Goal: Book appointment/travel/reservation

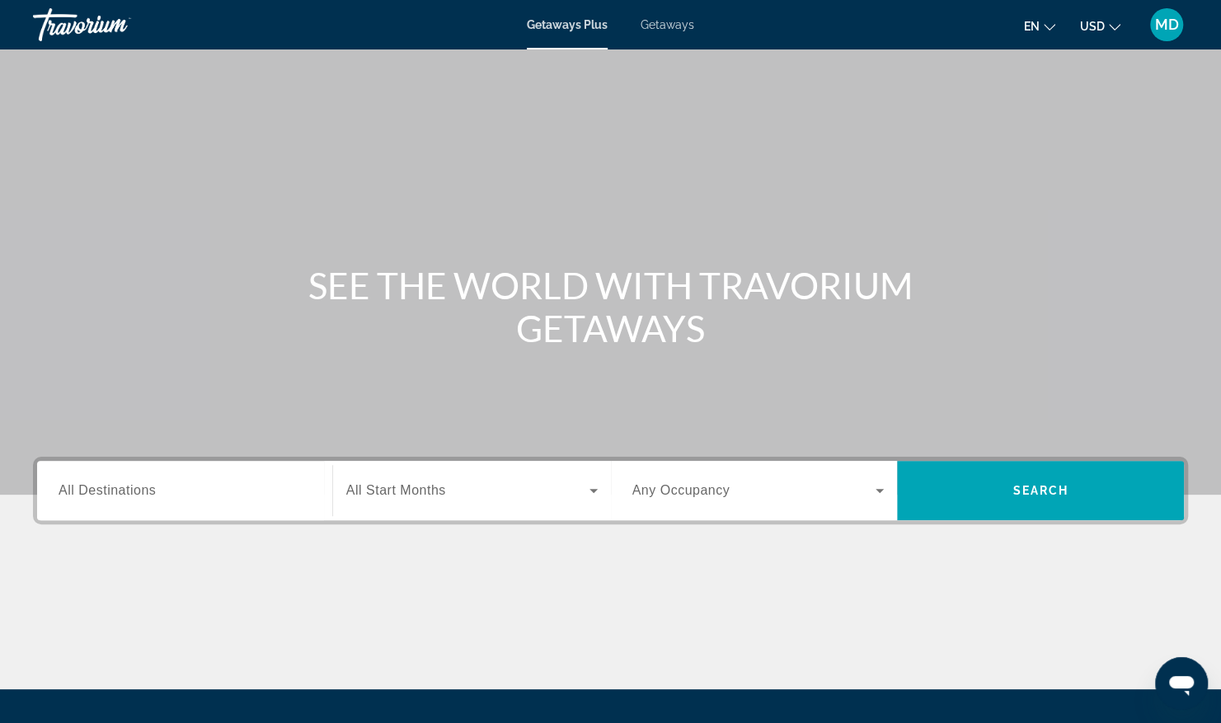
click at [233, 488] on input "Destination All Destinations" at bounding box center [185, 492] width 252 height 20
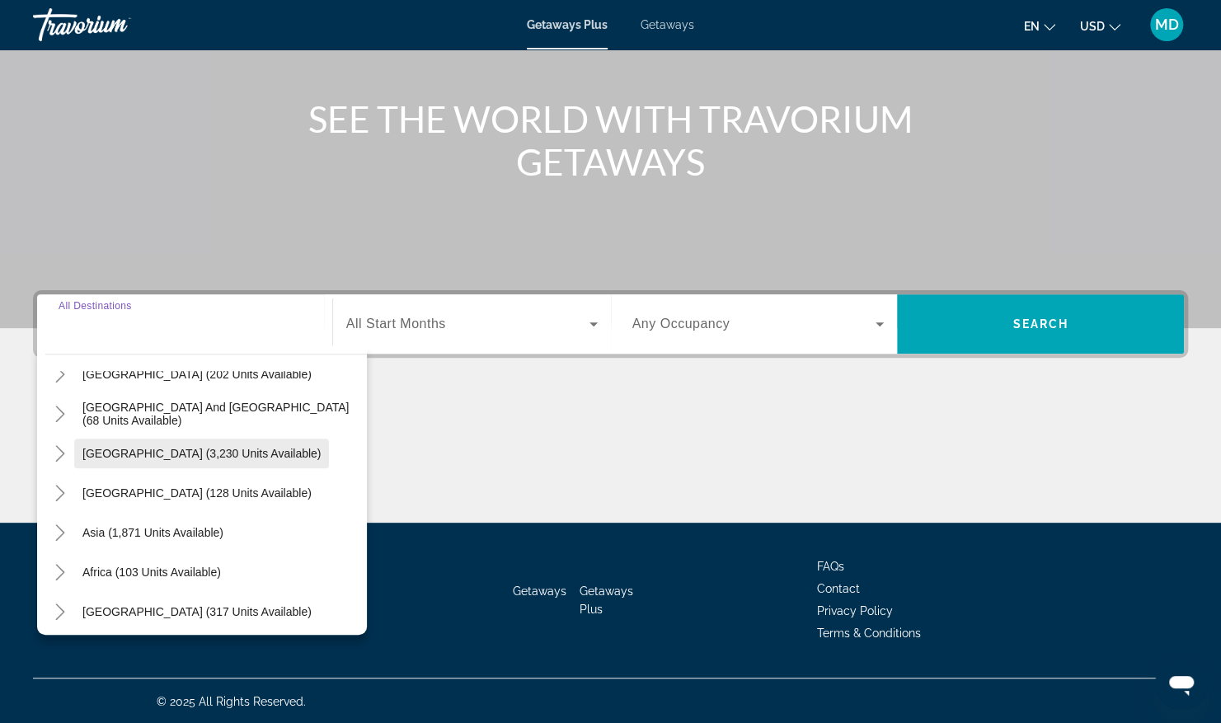
scroll to position [267, 0]
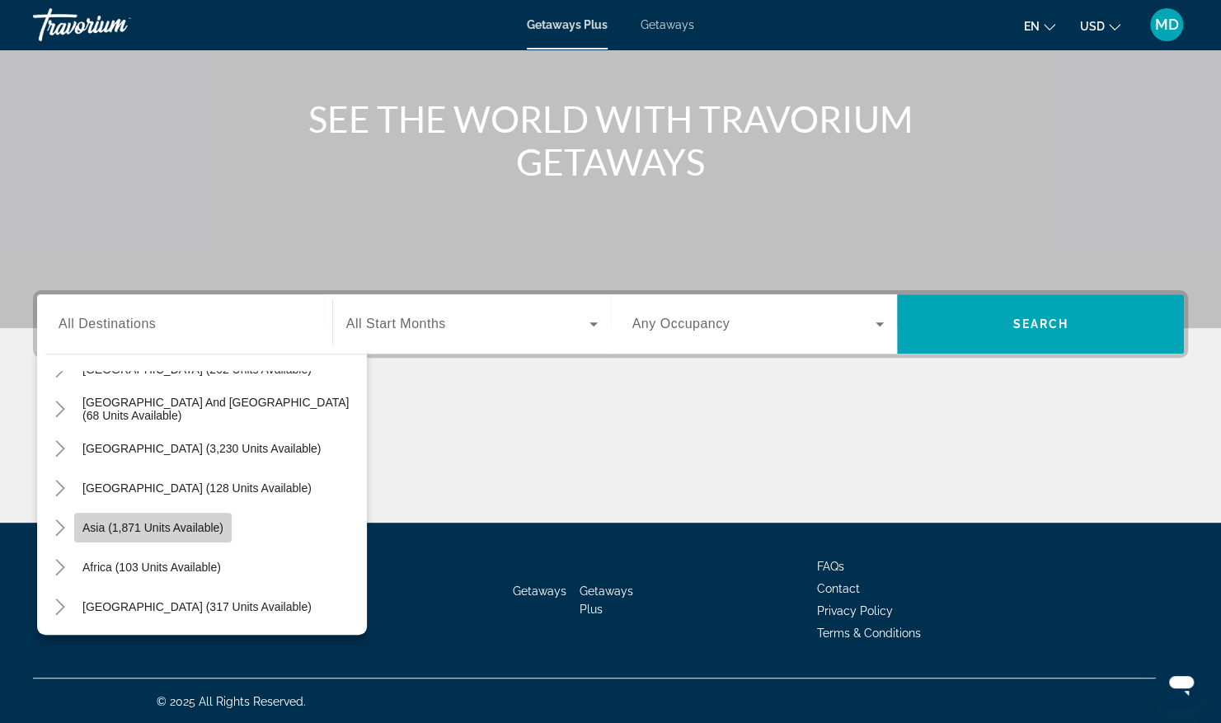
click at [207, 526] on span "Asia (1,871 units available)" at bounding box center [152, 527] width 141 height 13
type input "**********"
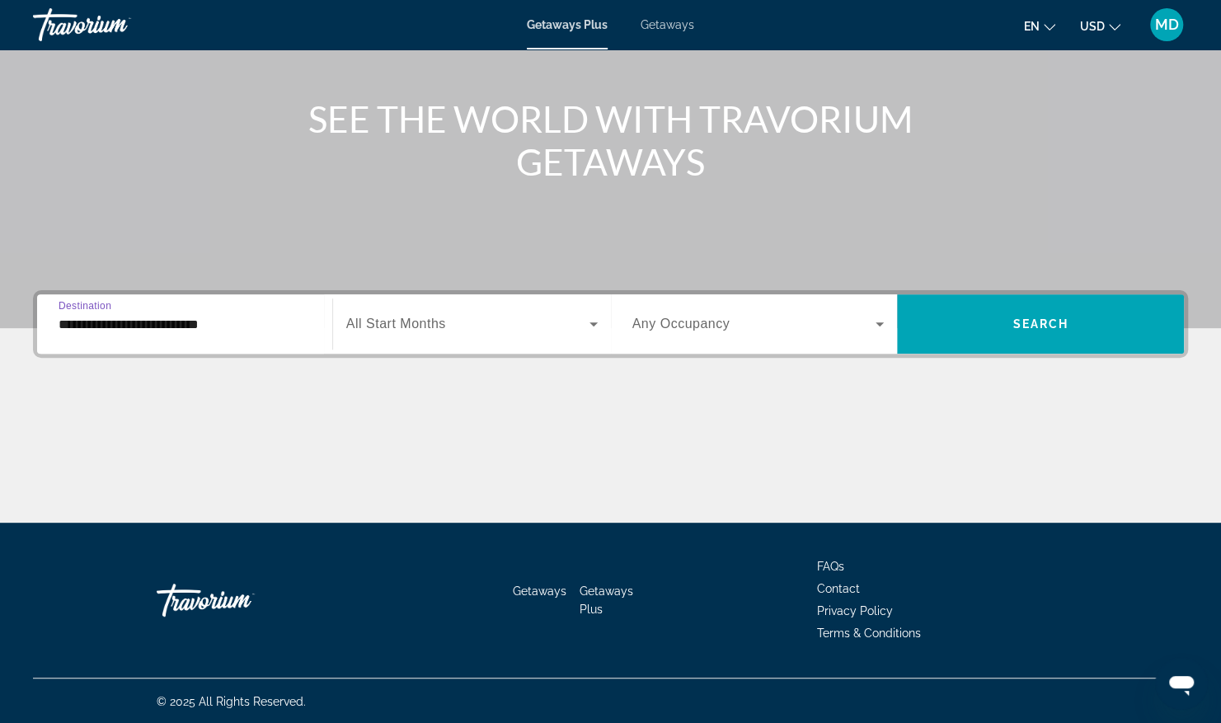
click at [517, 325] on span "Search widget" at bounding box center [467, 324] width 243 height 20
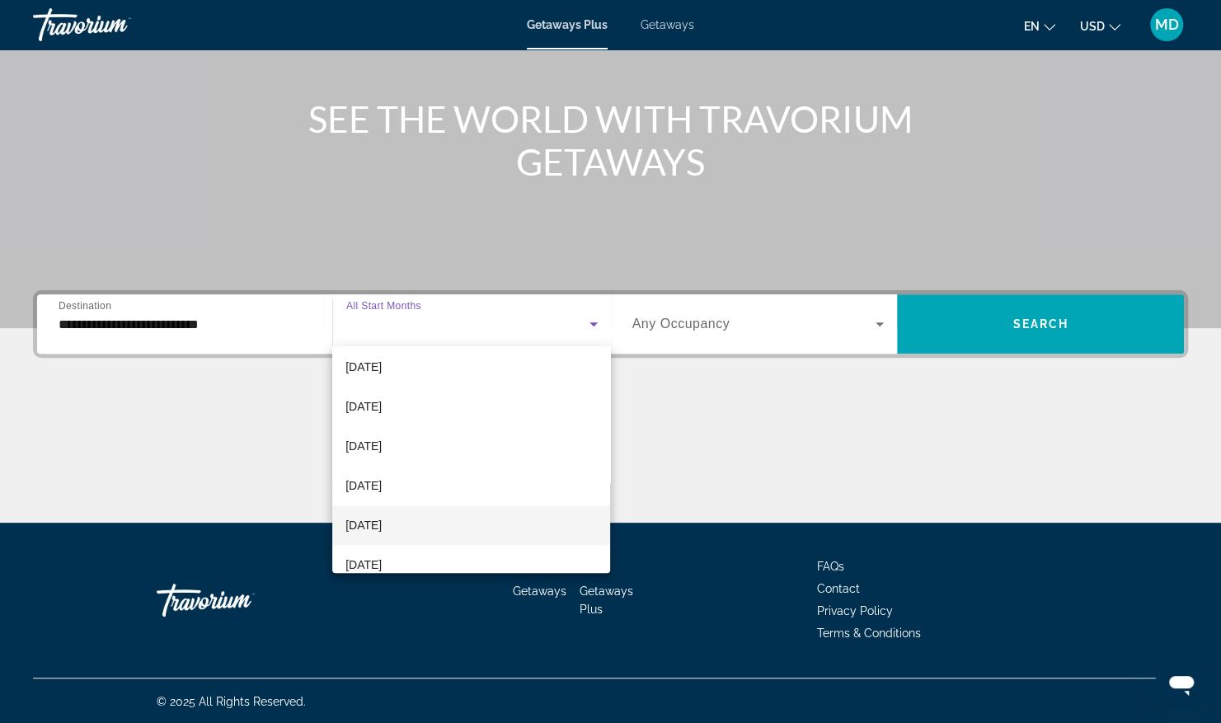
scroll to position [257, 0]
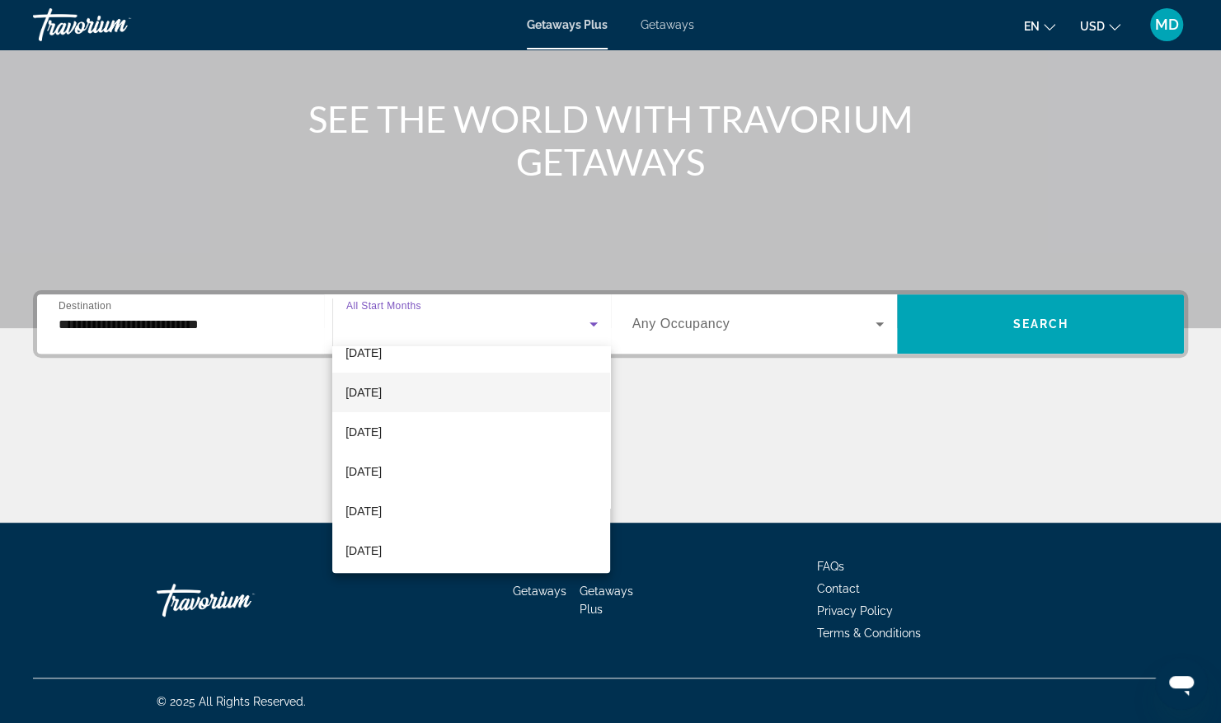
click at [470, 402] on mat-option "[DATE]" at bounding box center [471, 393] width 278 height 40
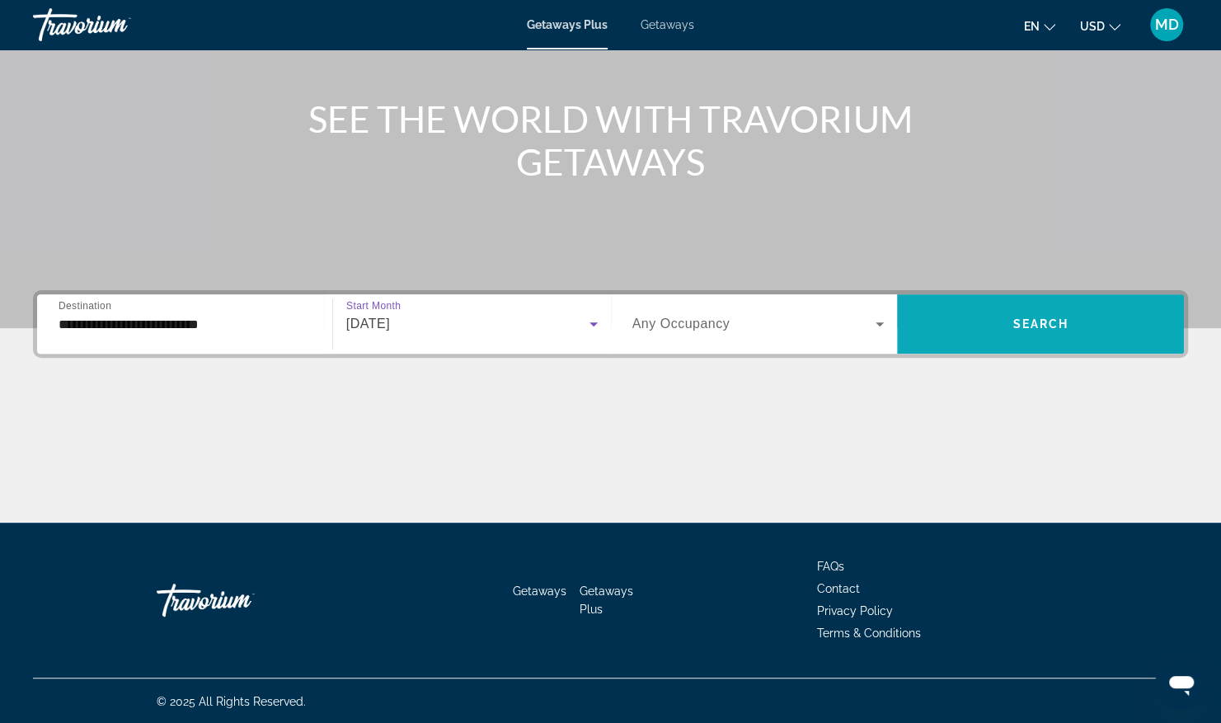
click at [1056, 318] on span "Search" at bounding box center [1041, 324] width 56 height 13
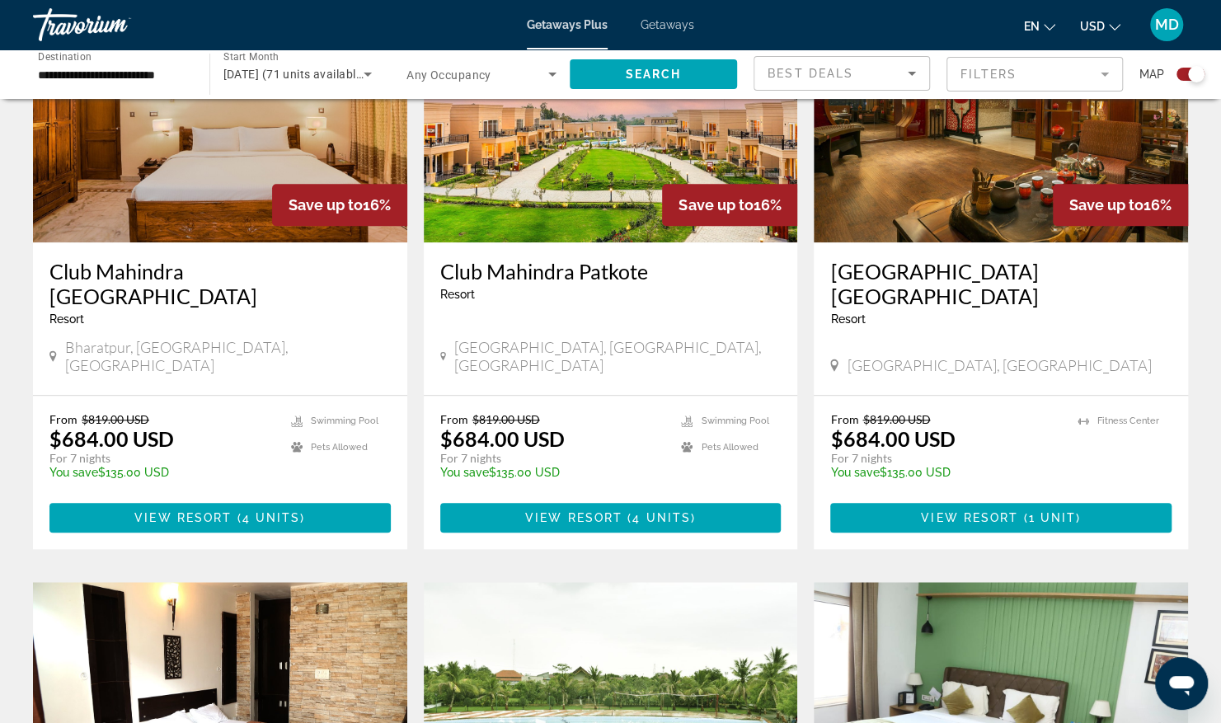
scroll to position [582, 0]
